Goal: Task Accomplishment & Management: Use online tool/utility

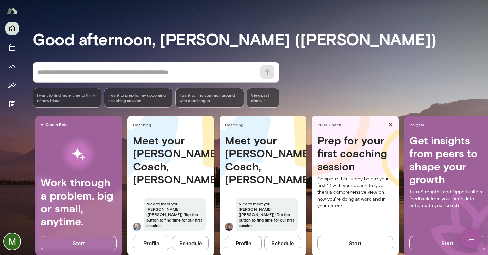
scroll to position [50, 0]
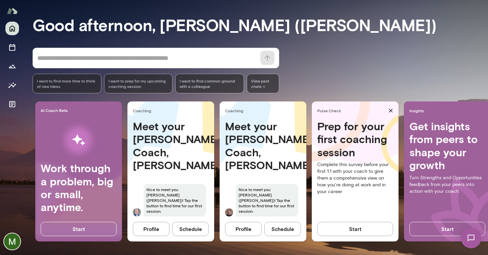
click at [194, 229] on button "Schedule" at bounding box center [190, 229] width 37 height 14
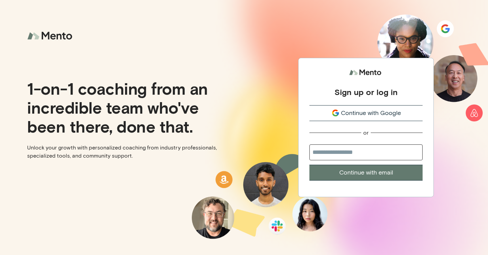
click at [391, 113] on span "Continue with Google" at bounding box center [371, 113] width 60 height 9
click at [404, 112] on div "Continue with Google" at bounding box center [365, 113] width 113 height 9
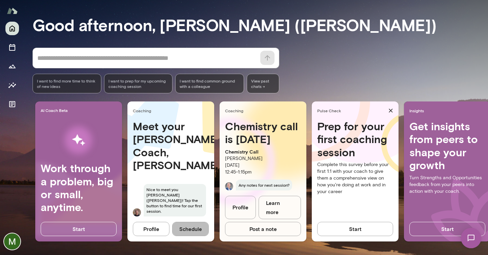
click at [192, 229] on button "Schedule" at bounding box center [190, 229] width 37 height 14
